Goal: Transaction & Acquisition: Purchase product/service

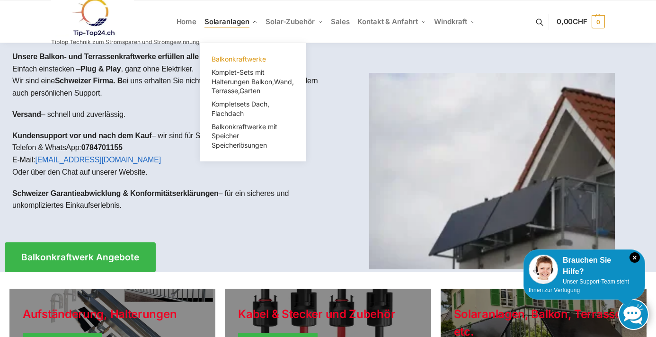
click at [237, 56] on span "Balkonkraftwerke" at bounding box center [239, 59] width 54 height 8
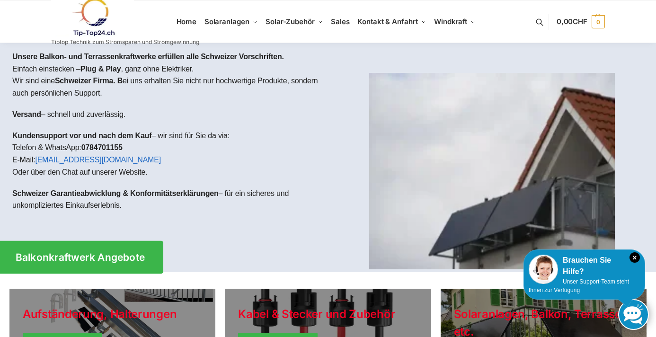
click at [58, 254] on span "Balkonkraftwerk Angebote" at bounding box center [81, 257] width 130 height 10
